Goal: Task Accomplishment & Management: Manage account settings

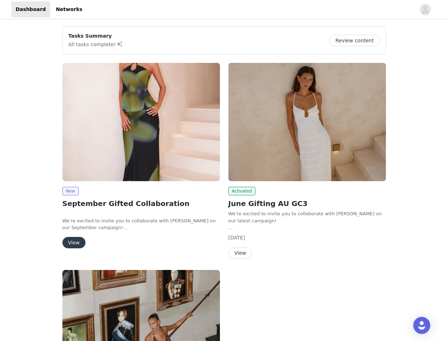
click at [224, 170] on div "Activated June Gifting AU GC3 We’re excited to invite you to collaborate with […" at bounding box center [307, 162] width 166 height 207
click at [224, 10] on div at bounding box center [251, 9] width 329 height 16
click at [425, 10] on icon "avatar" at bounding box center [425, 9] width 7 height 11
click at [357, 40] on div "Tasks Summary All tasks complete! Review content New September Gifted Collabora…" at bounding box center [224, 261] width 448 height 480
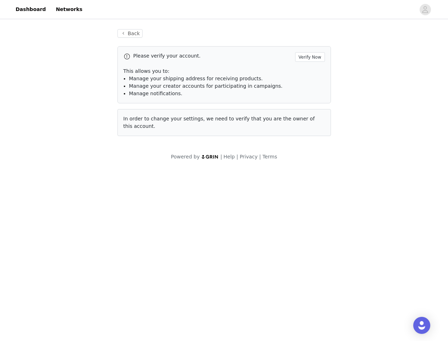
click at [70, 191] on body "Dashboard Networks Back Please verify your account. Verify Now This allows you …" at bounding box center [224, 170] width 448 height 341
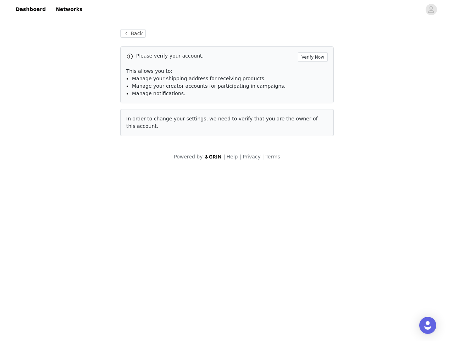
click at [73, 242] on body "Dashboard Networks Back Please verify your account. Verify Now This allows you …" at bounding box center [227, 170] width 454 height 341
click at [307, 122] on span "In order to change your settings, we need to verify that you are the owner of t…" at bounding box center [222, 122] width 192 height 13
click at [241, 191] on body "Dashboard Networks Back Please verify your account. Verify Now This allows you …" at bounding box center [227, 170] width 454 height 341
